Goal: Task Accomplishment & Management: Manage account settings

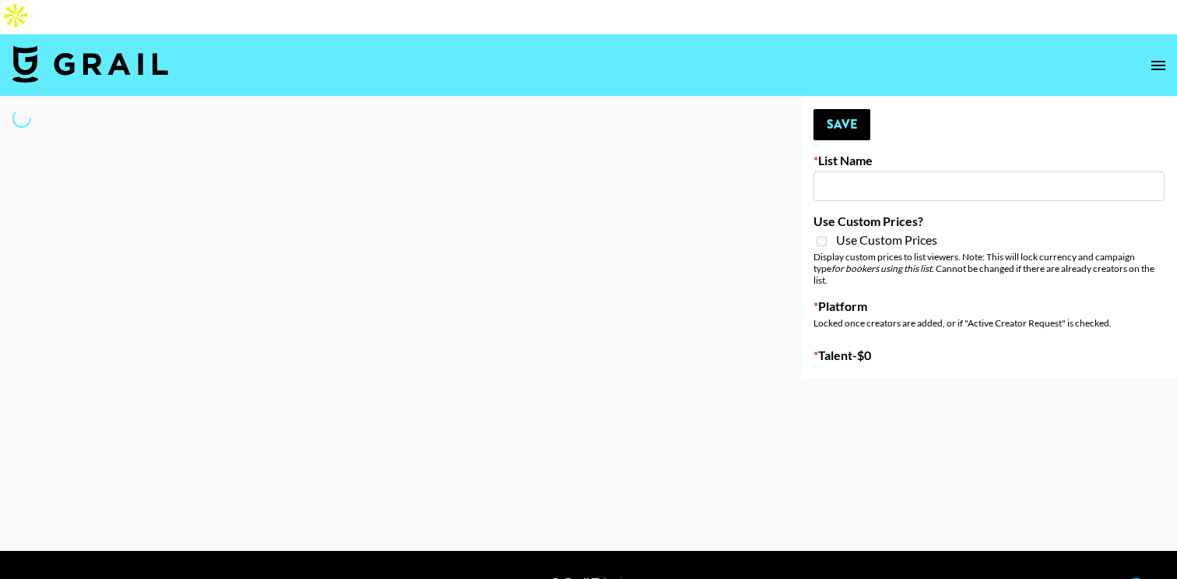
type input "Led Zeppelin - Whole Lotta Love IG"
select select "Song"
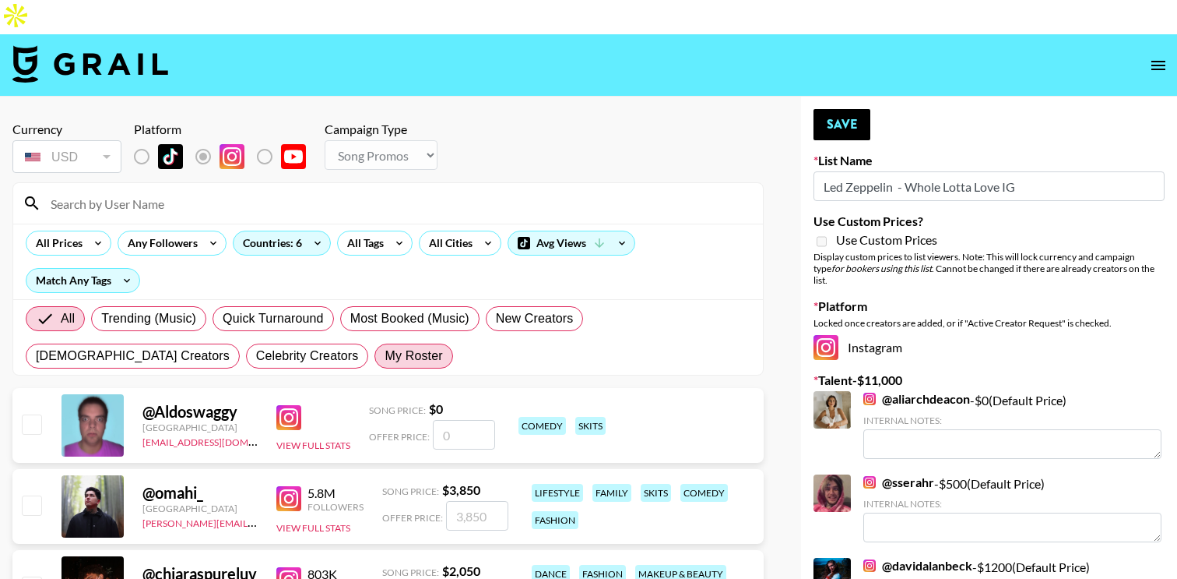
click at [385, 347] on span "My Roster" at bounding box center [414, 356] width 58 height 19
click at [385, 356] on input "My Roster" at bounding box center [385, 356] width 0 height 0
radio input "true"
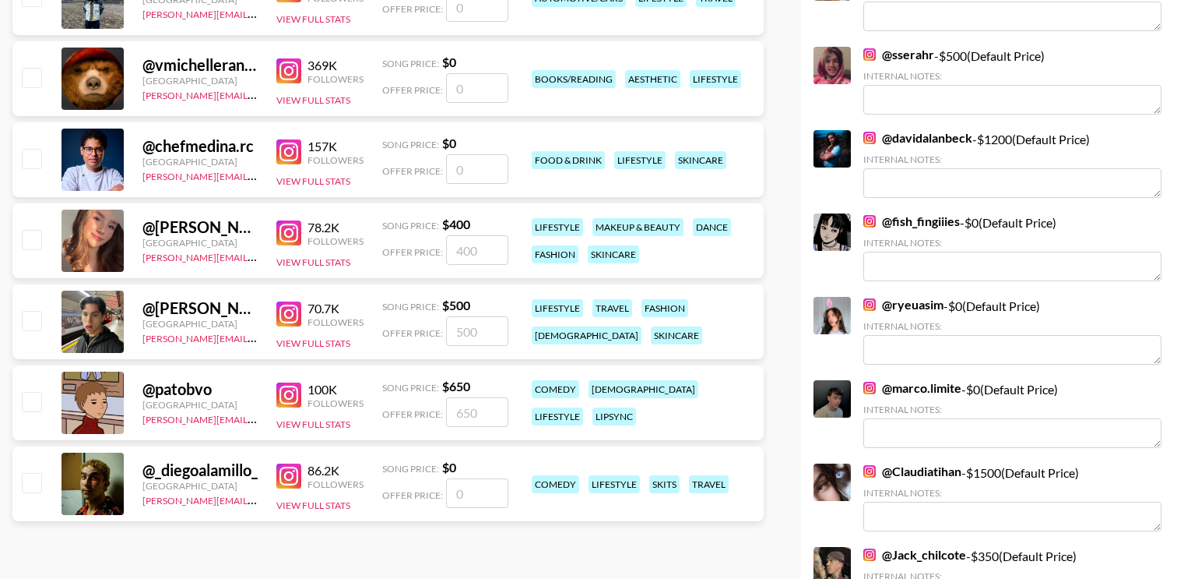
scroll to position [431, 0]
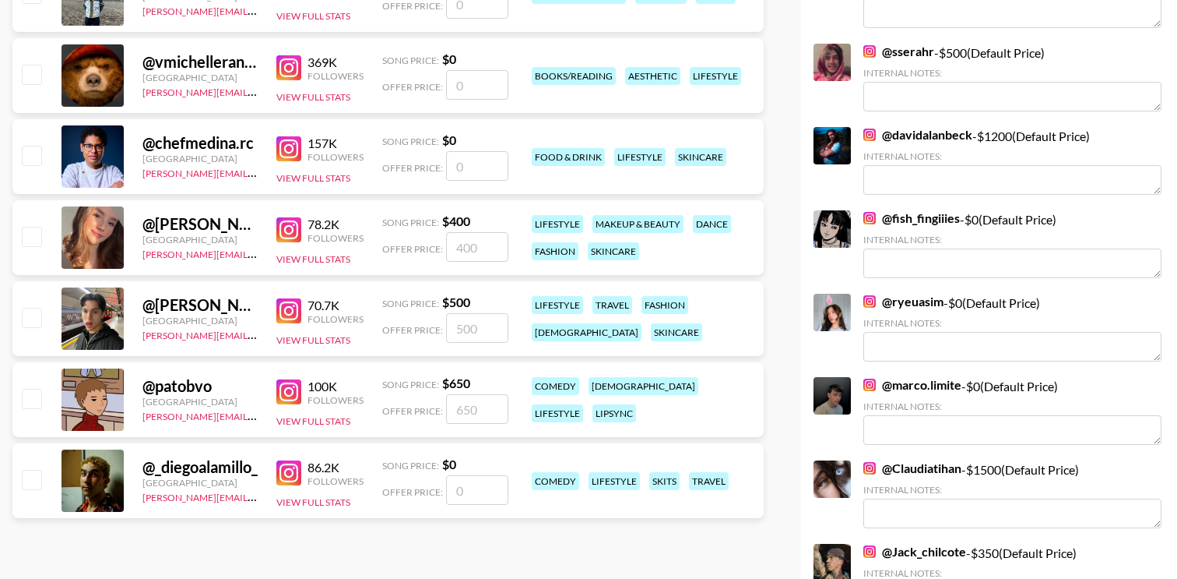
click at [30, 227] on input "checkbox" at bounding box center [31, 236] width 19 height 19
checkbox input "true"
type input "400"
drag, startPoint x: 493, startPoint y: 219, endPoint x: 449, endPoint y: 219, distance: 44.4
click at [449, 232] on input "400" at bounding box center [477, 247] width 62 height 30
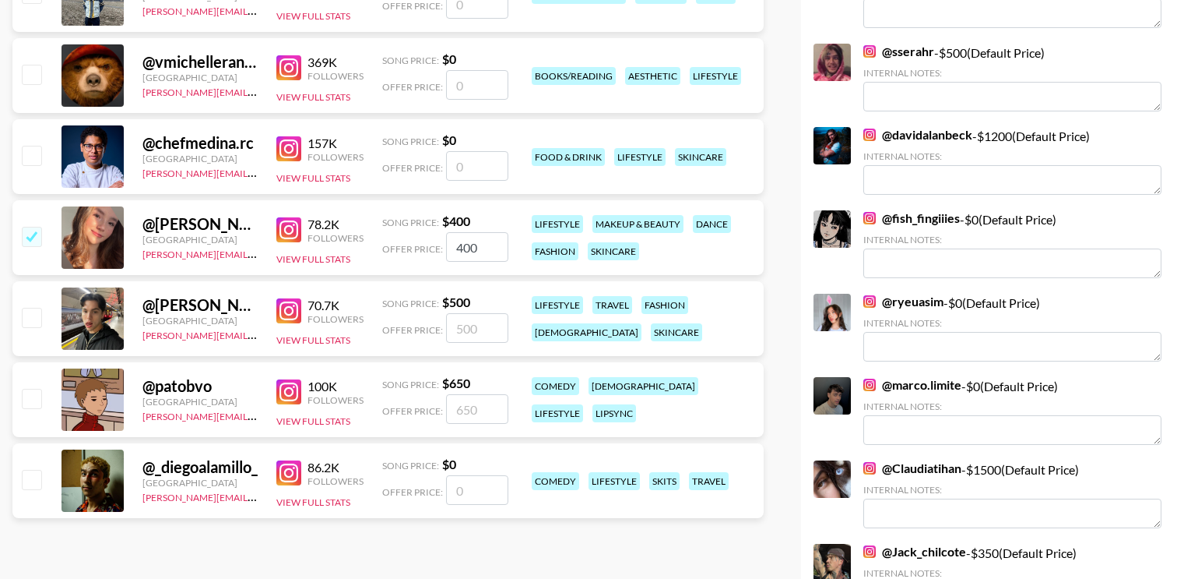
click at [22, 308] on input "checkbox" at bounding box center [31, 317] width 19 height 19
checkbox input "true"
type input "500"
click at [27, 389] on input "checkbox" at bounding box center [31, 398] width 19 height 19
checkbox input "true"
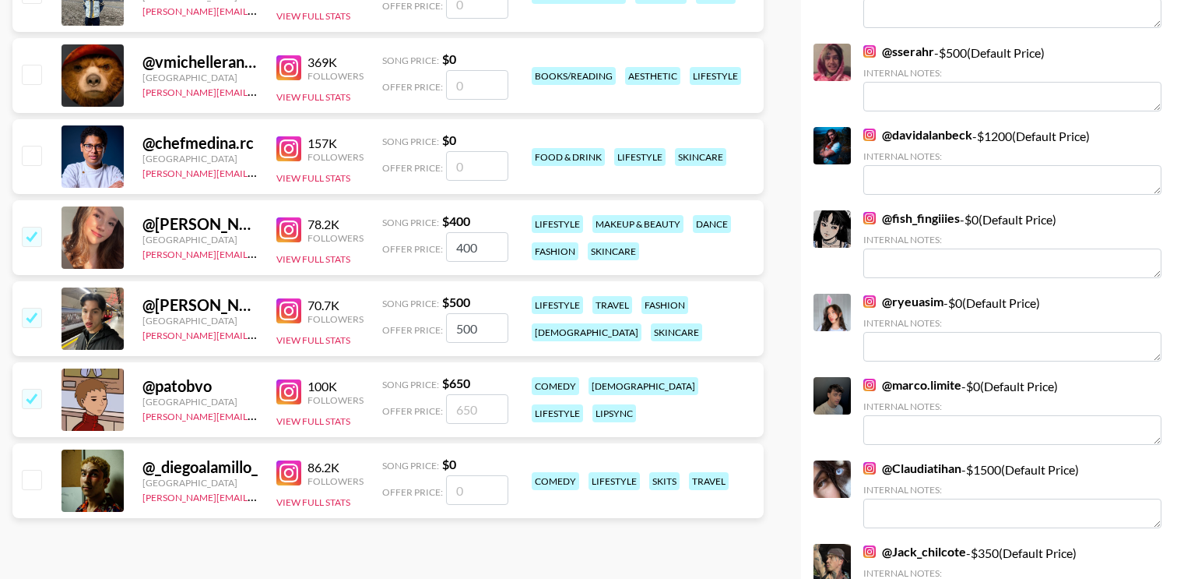
type input "650"
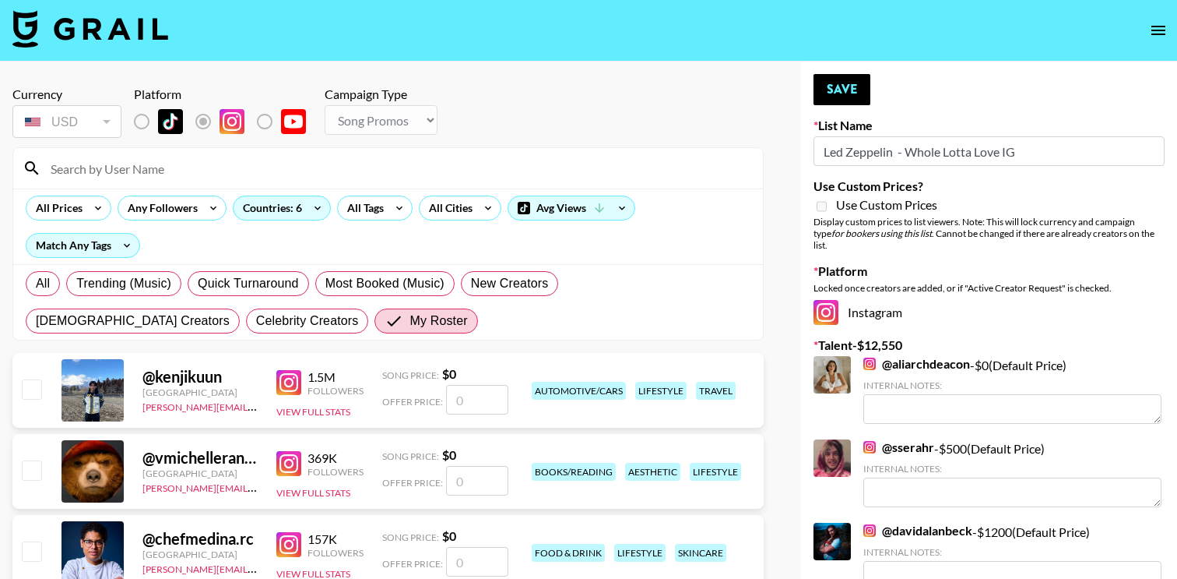
scroll to position [0, 0]
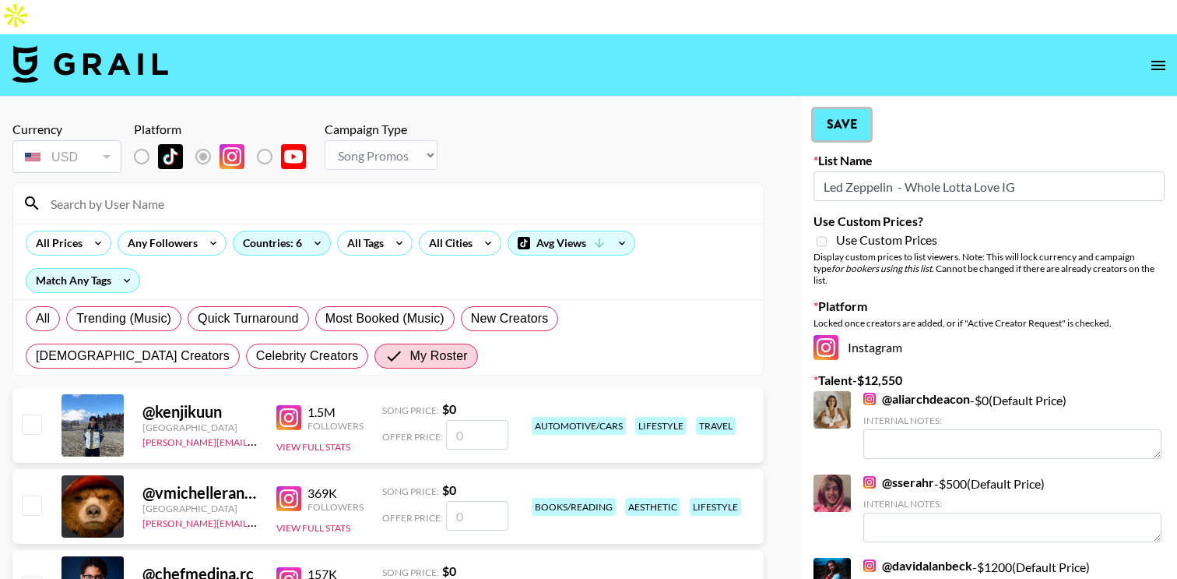
click at [852, 109] on button "Save" at bounding box center [842, 124] width 57 height 31
radio input "true"
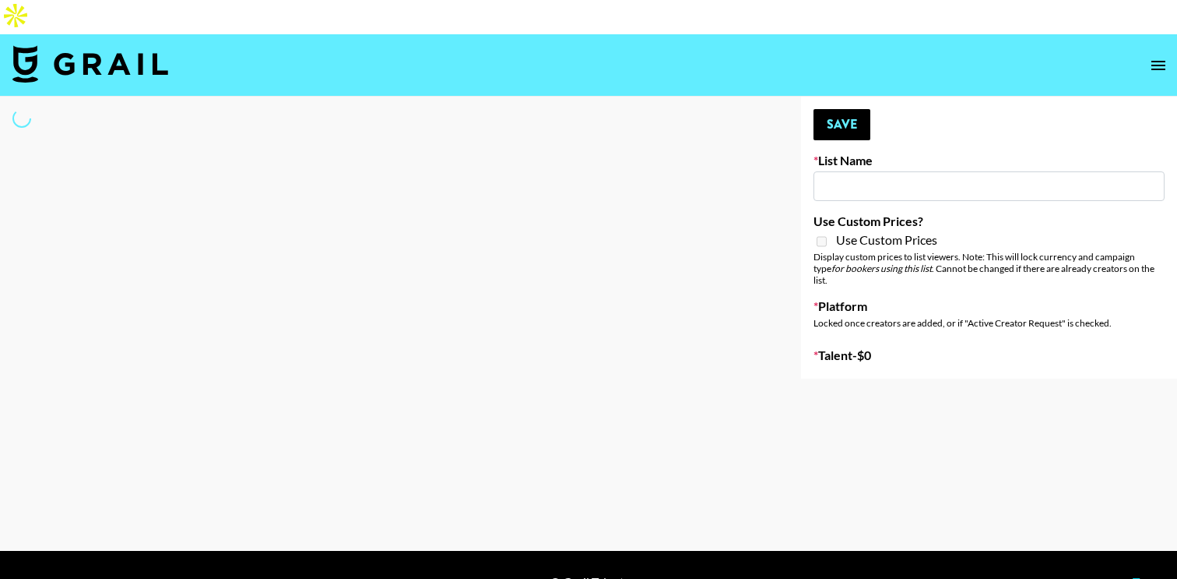
type input "The Smiths - Heaven Knows I’m Miserable Now"
select select "Song"
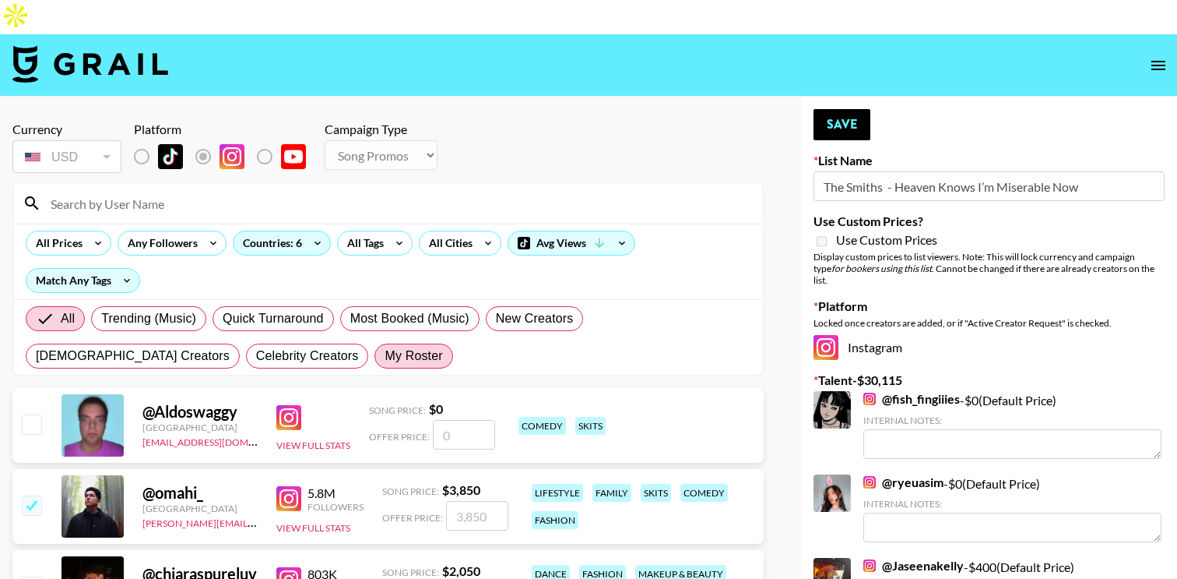
click at [385, 347] on span "My Roster" at bounding box center [414, 356] width 58 height 19
click at [385, 356] on input "My Roster" at bounding box center [385, 356] width 0 height 0
radio input "true"
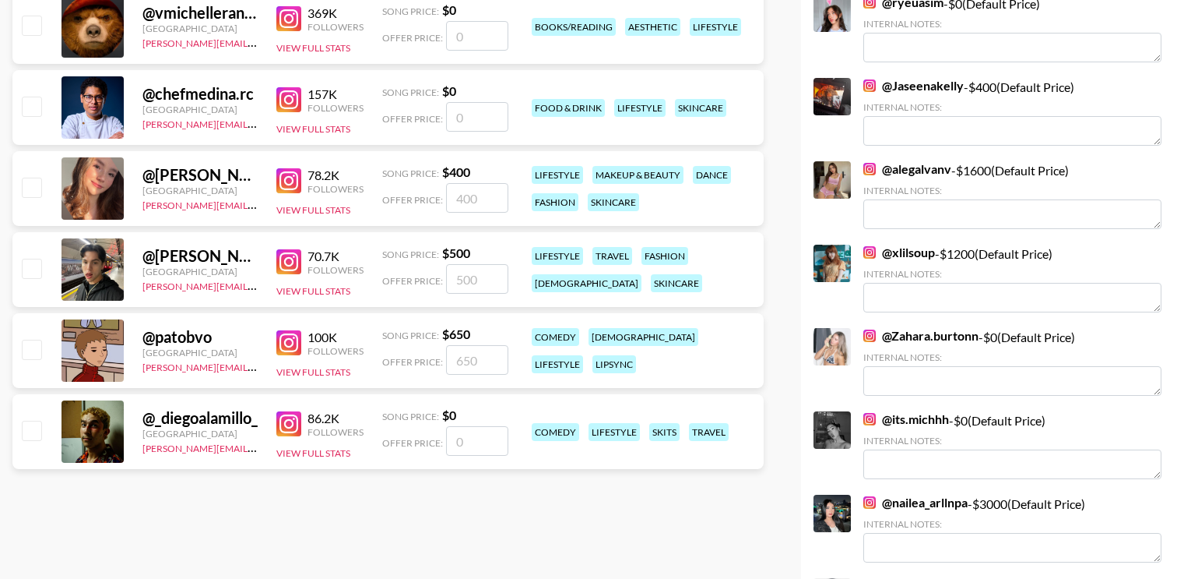
scroll to position [489, 0]
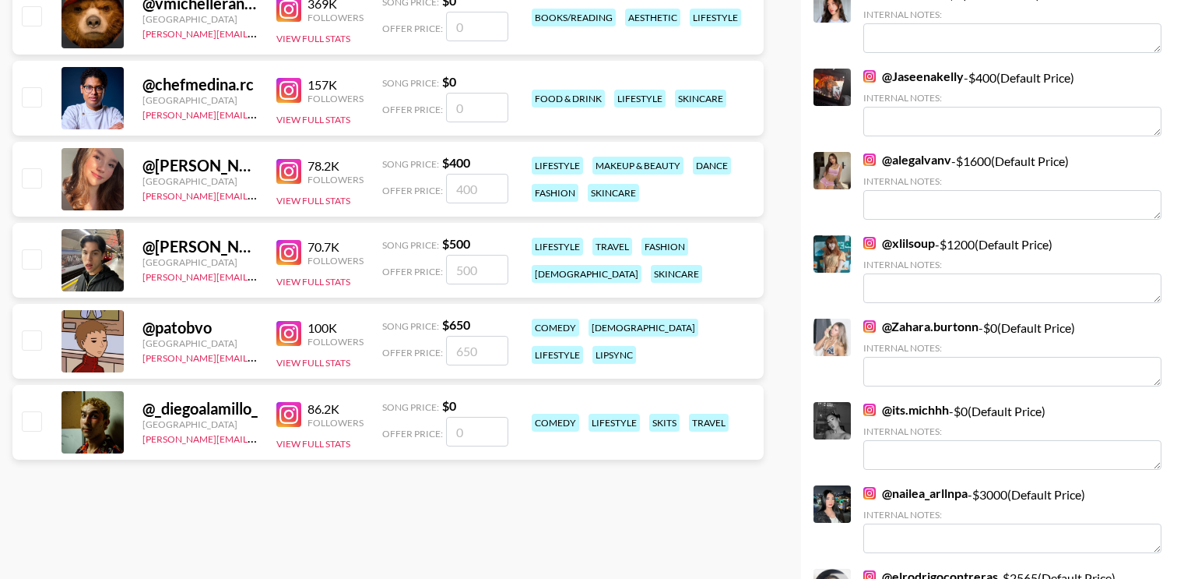
click at [32, 168] on input "checkbox" at bounding box center [31, 177] width 19 height 19
checkbox input "true"
type input "400"
click at [32, 249] on input "checkbox" at bounding box center [31, 258] width 19 height 19
checkbox input "true"
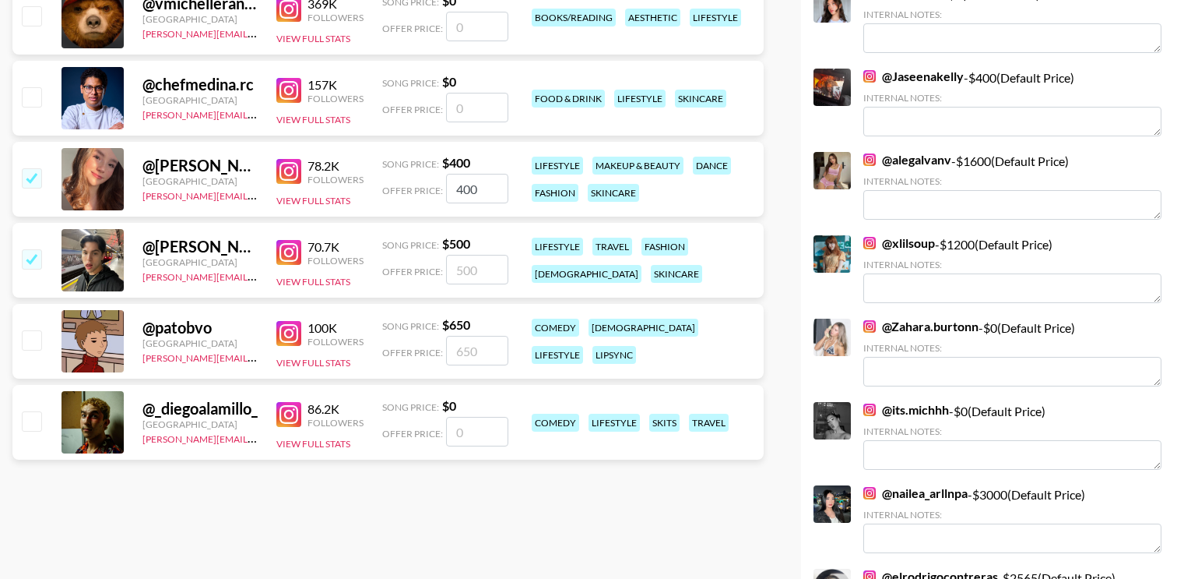
type input "500"
click at [23, 330] on input "checkbox" at bounding box center [31, 339] width 19 height 19
checkbox input "true"
type input "650"
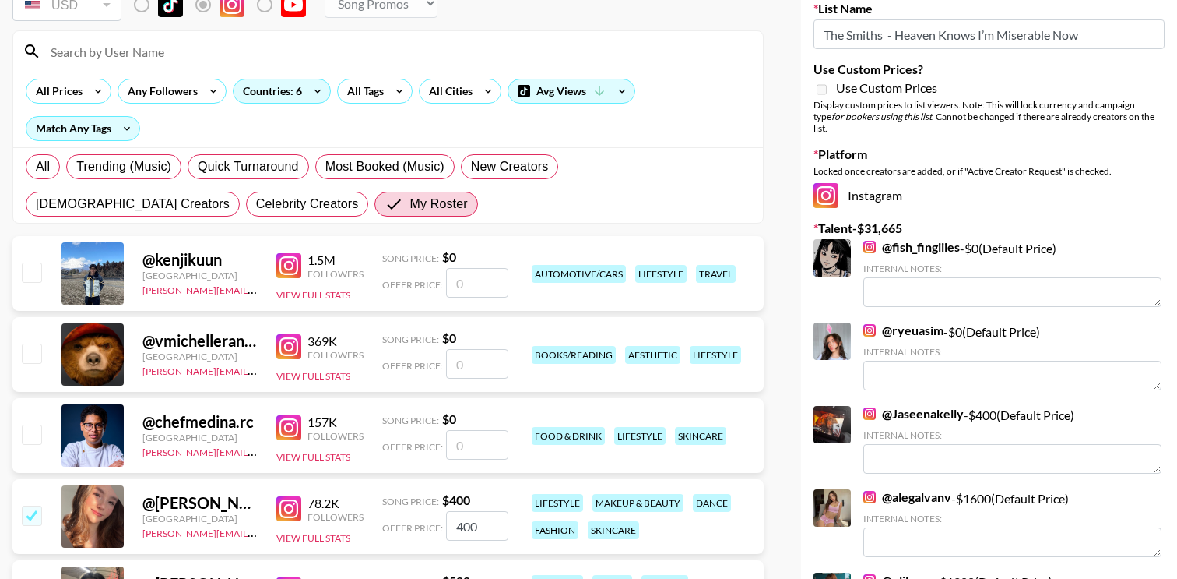
scroll to position [0, 0]
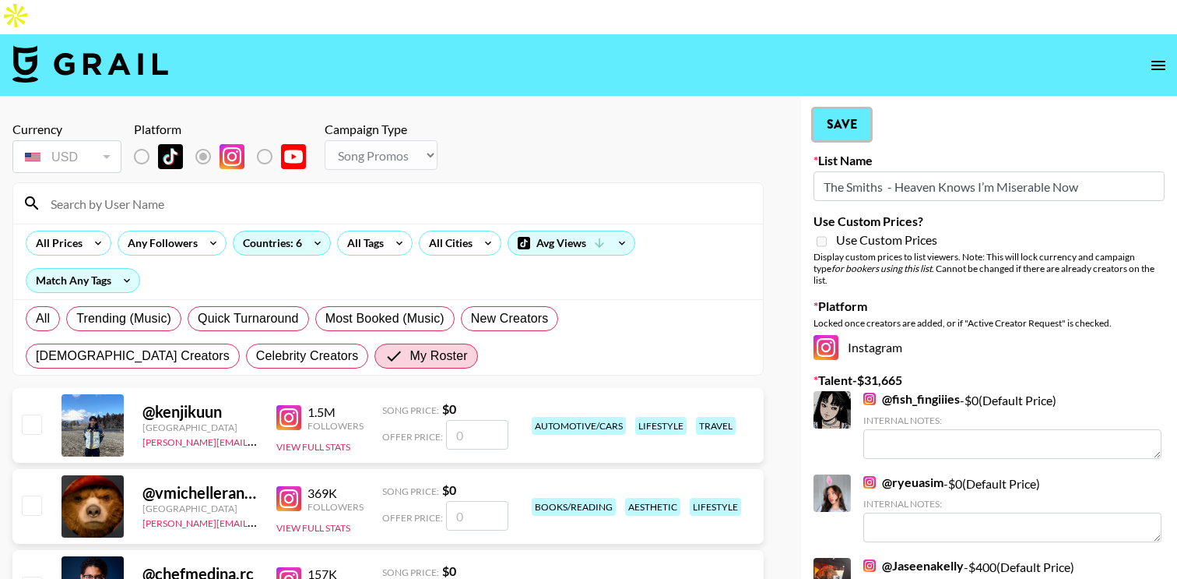
click at [853, 109] on button "Save" at bounding box center [842, 124] width 57 height 31
radio input "true"
